Goal: Information Seeking & Learning: Learn about a topic

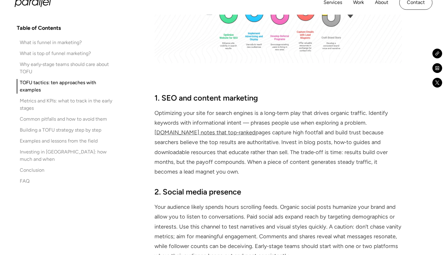
scroll to position [1999, 0]
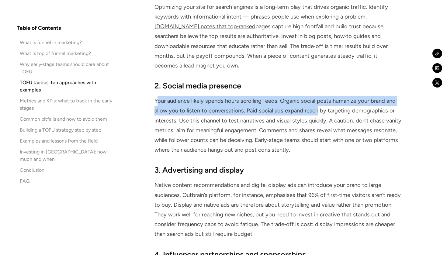
drag, startPoint x: 157, startPoint y: 68, endPoint x: 315, endPoint y: 72, distance: 158.5
click at [315, 96] on p "Your audience likely spends hours scrolling feeds. Organic social posts humaniz…" at bounding box center [279, 125] width 248 height 59
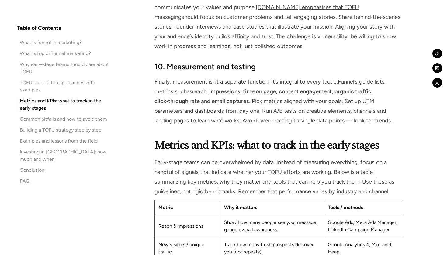
scroll to position [2674, 0]
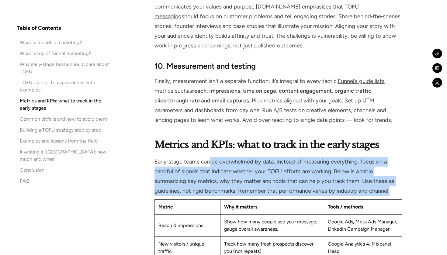
drag, startPoint x: 209, startPoint y: 123, endPoint x: 251, endPoint y: 161, distance: 56.6
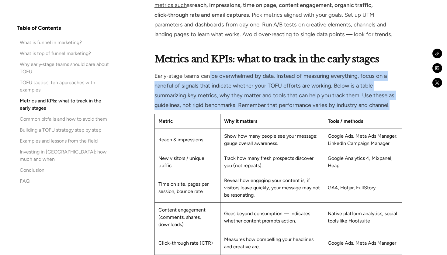
scroll to position [2762, 0]
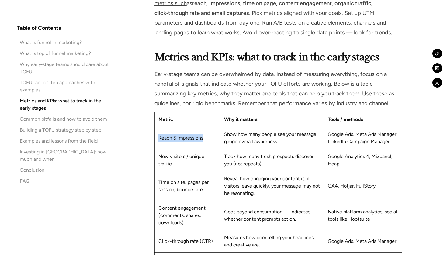
drag, startPoint x: 158, startPoint y: 103, endPoint x: 215, endPoint y: 104, distance: 56.9
click at [215, 127] on td "Reach & impressions" at bounding box center [188, 138] width 66 height 22
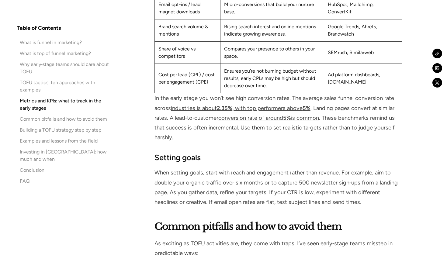
scroll to position [3021, 0]
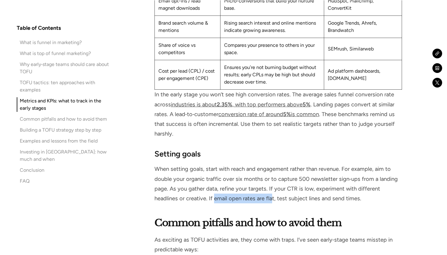
drag, startPoint x: 214, startPoint y: 168, endPoint x: 272, endPoint y: 168, distance: 57.5
click at [272, 168] on p "When setting goals, start with reach and engagement rather than revenue. For ex…" at bounding box center [279, 183] width 248 height 39
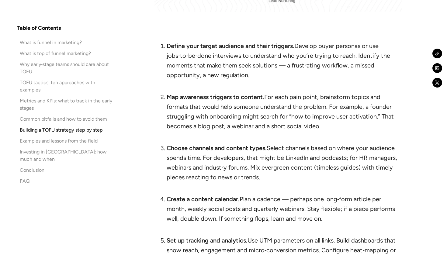
scroll to position [3713, 0]
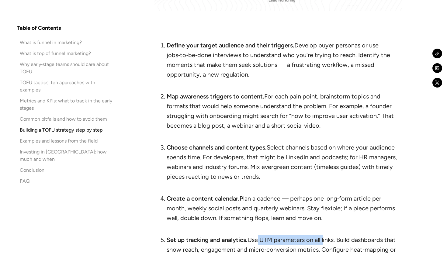
drag, startPoint x: 257, startPoint y: 209, endPoint x: 323, endPoint y: 210, distance: 66.3
click at [323, 235] on li "Set up tracking and analytics. Use UTM parameters on all links. Build dashboard…" at bounding box center [284, 254] width 235 height 39
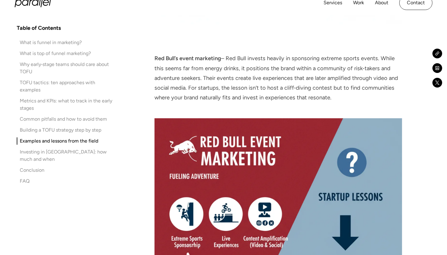
scroll to position [4746, 0]
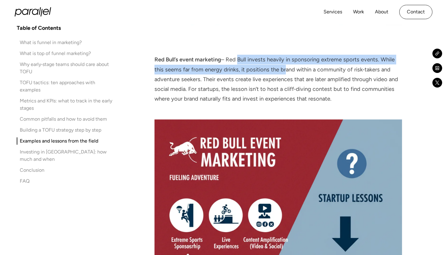
drag, startPoint x: 236, startPoint y: 28, endPoint x: 283, endPoint y: 32, distance: 46.7
click at [283, 55] on p "Red Bull’s event marketing – Red Bull invests heavily in sponsoring extreme spo…" at bounding box center [279, 79] width 248 height 49
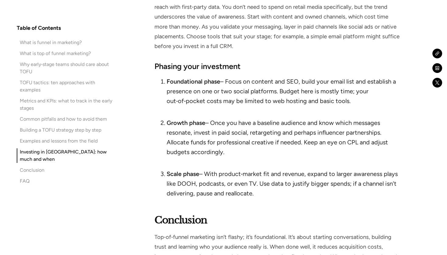
scroll to position [5627, 0]
drag, startPoint x: 387, startPoint y: 228, endPoint x: 388, endPoint y: 234, distance: 5.5
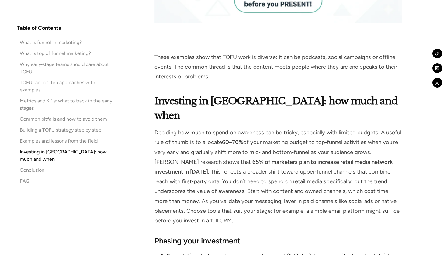
scroll to position [5488, 0]
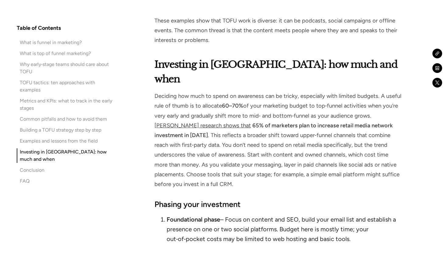
drag, startPoint x: 334, startPoint y: 81, endPoint x: 222, endPoint y: 87, distance: 111.5
click at [222, 91] on p "Deciding how much to spend on awareness can be tricky, especially with limited …" at bounding box center [279, 140] width 248 height 98
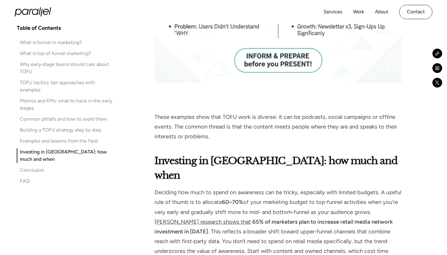
scroll to position [5290, 0]
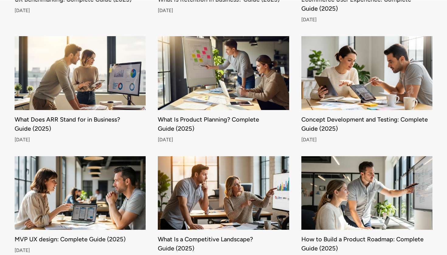
scroll to position [2003, 0]
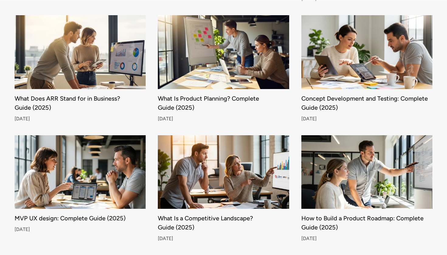
click at [124, 96] on div "What Does ARR Stand for in Business? Guide (2025)" at bounding box center [80, 102] width 131 height 13
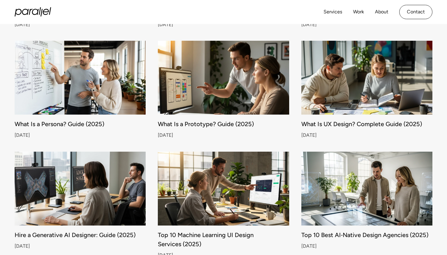
scroll to position [3741, 0]
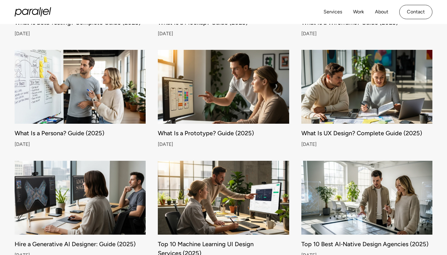
click at [102, 96] on img at bounding box center [80, 87] width 138 height 78
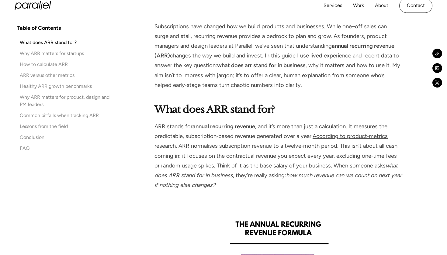
scroll to position [436, 0]
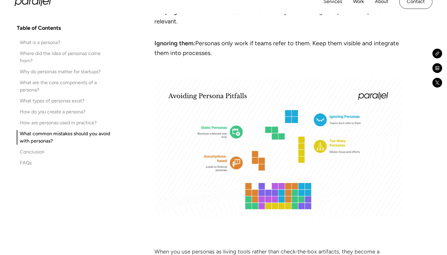
scroll to position [3109, 0]
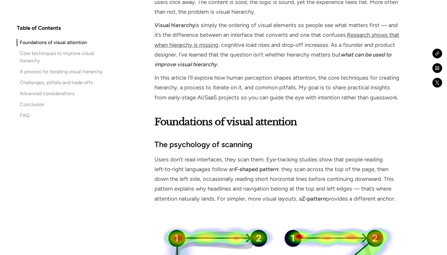
scroll to position [613, 0]
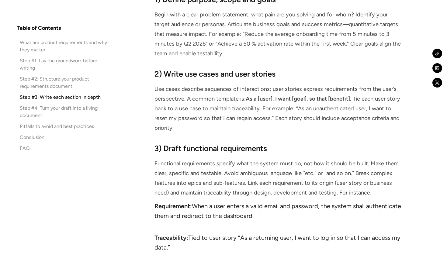
scroll to position [2852, 0]
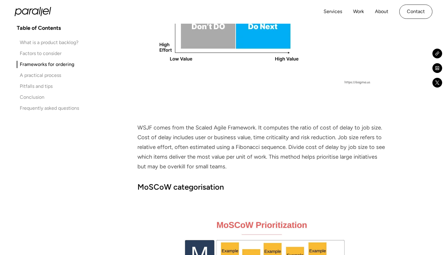
scroll to position [2381, 0]
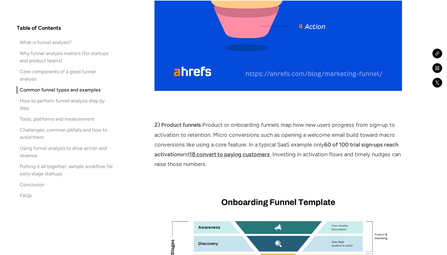
scroll to position [1770, 0]
